Goal: Transaction & Acquisition: Obtain resource

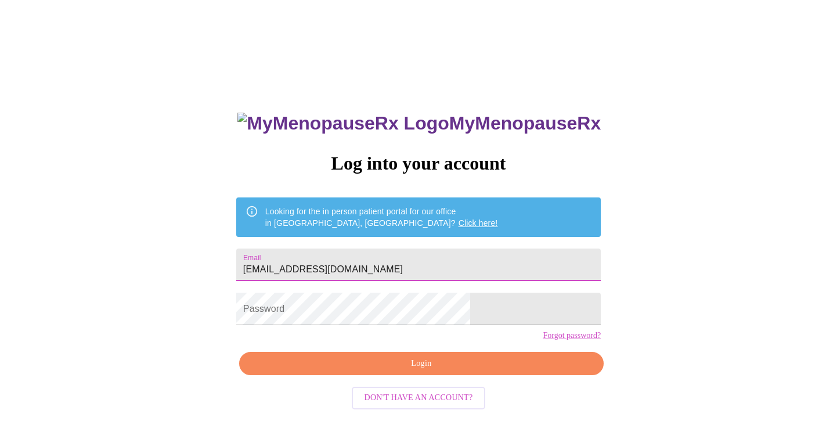
type input "[EMAIL_ADDRESS][DOMAIN_NAME]"
click at [451, 371] on span "Login" at bounding box center [422, 364] width 338 height 15
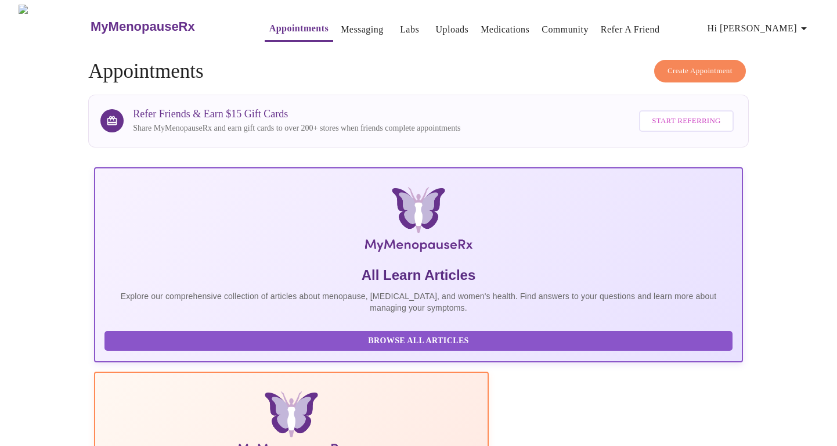
click at [400, 28] on link "Labs" at bounding box center [409, 29] width 19 height 16
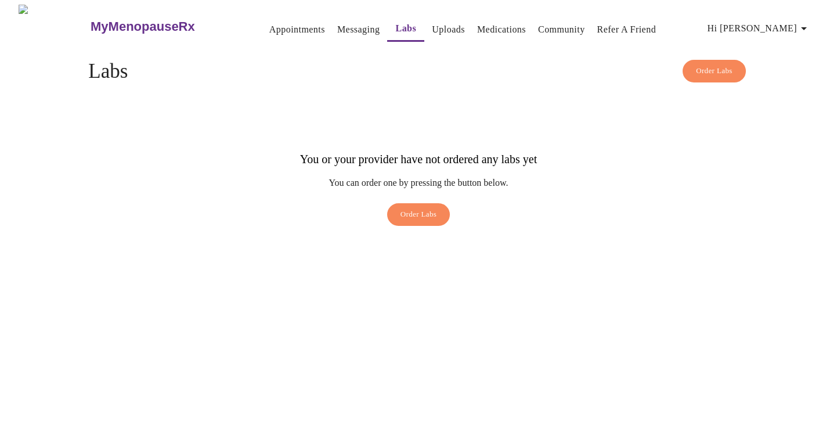
click at [424, 208] on span "Order Labs" at bounding box center [419, 214] width 37 height 13
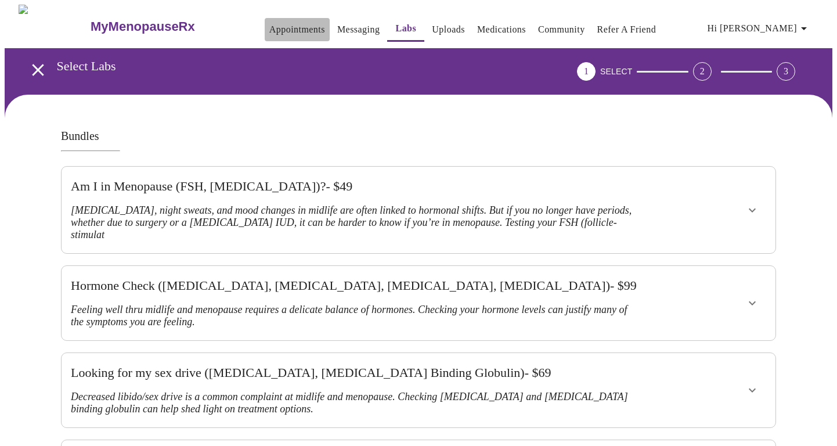
click at [279, 21] on link "Appointments" at bounding box center [297, 29] width 56 height 16
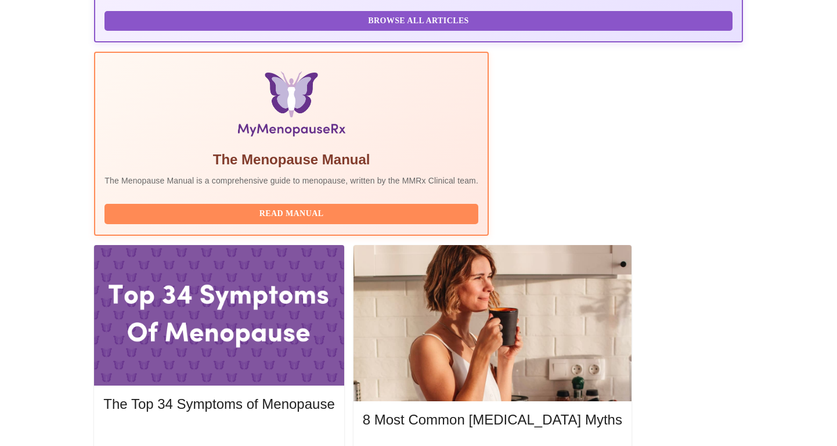
scroll to position [319, 0]
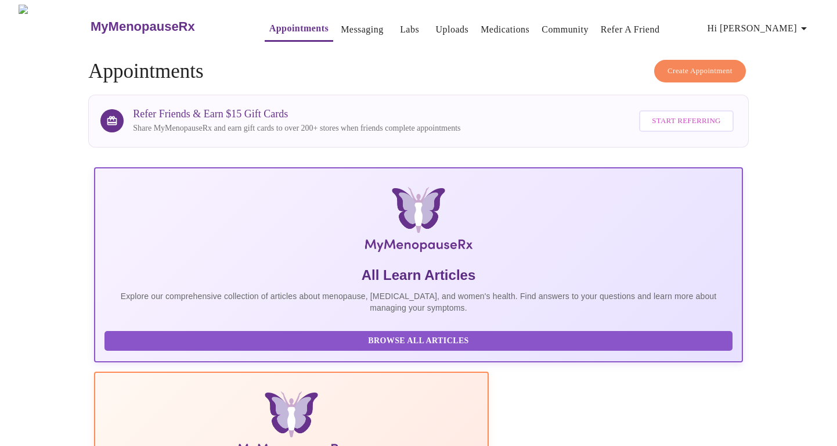
scroll to position [0, 0]
click at [436, 22] on link "Uploads" at bounding box center [452, 29] width 33 height 16
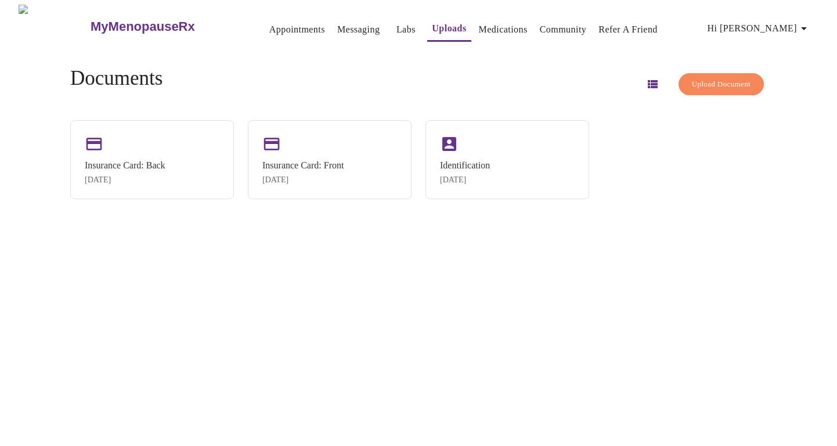
click at [337, 26] on link "Messaging" at bounding box center [358, 29] width 42 height 16
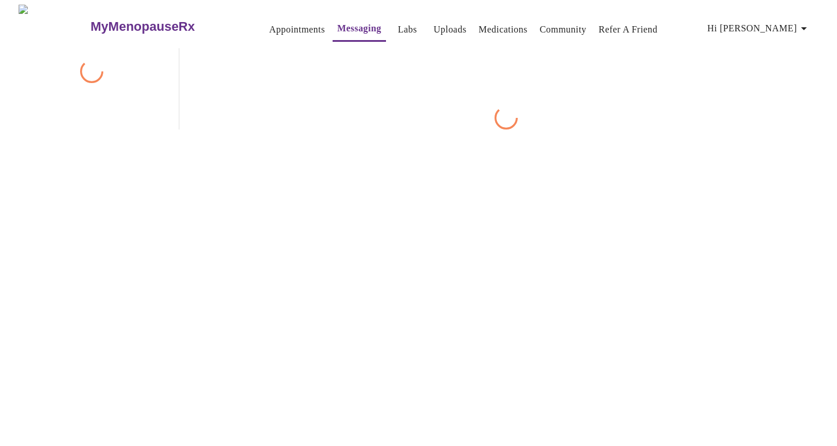
scroll to position [44, 0]
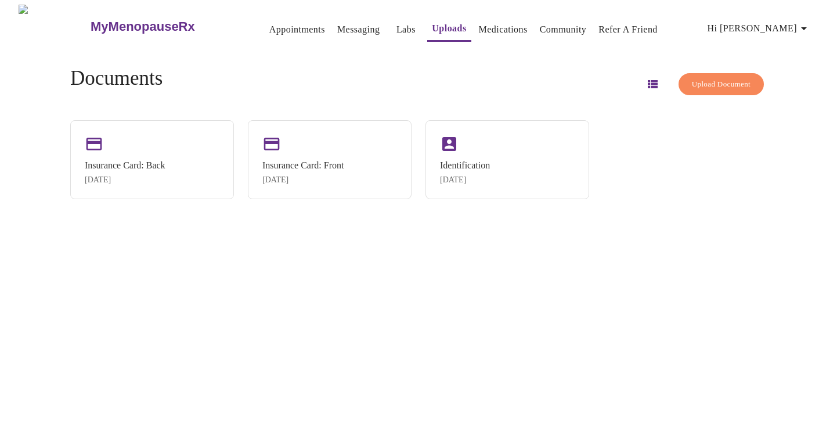
click at [397, 27] on link "Labs" at bounding box center [406, 29] width 19 height 16
